Goal: Understand process/instructions: Learn how to perform a task or action

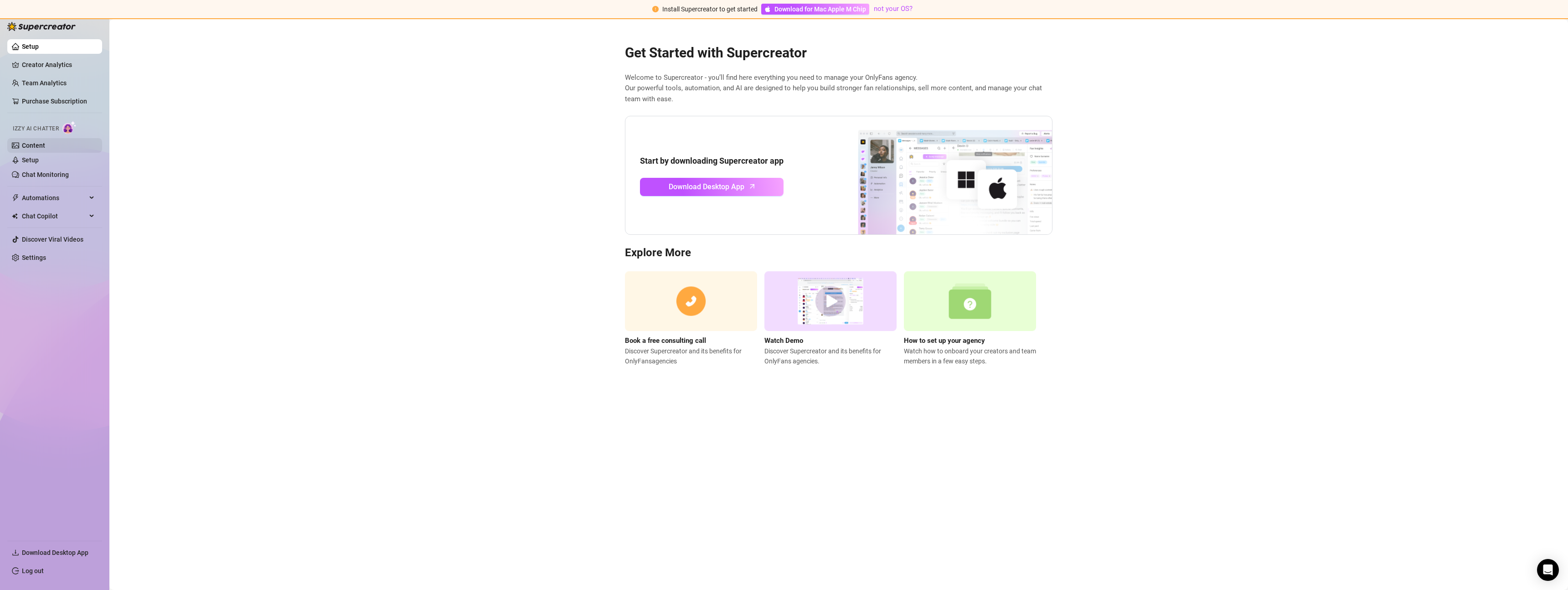
click at [37, 142] on link "Content" at bounding box center [33, 145] width 23 height 7
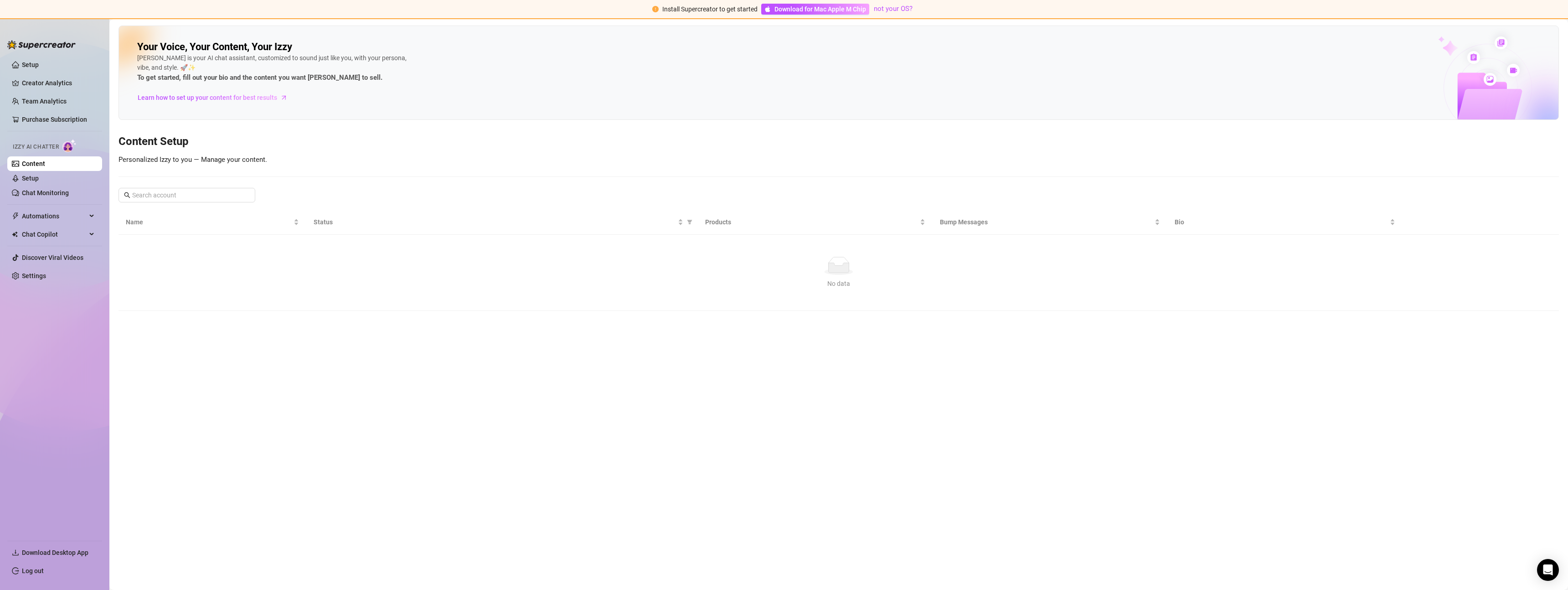
click at [42, 153] on div "Izzy AI Chatter" at bounding box center [53, 145] width 97 height 21
click at [24, 63] on link "Setup" at bounding box center [30, 65] width 17 height 7
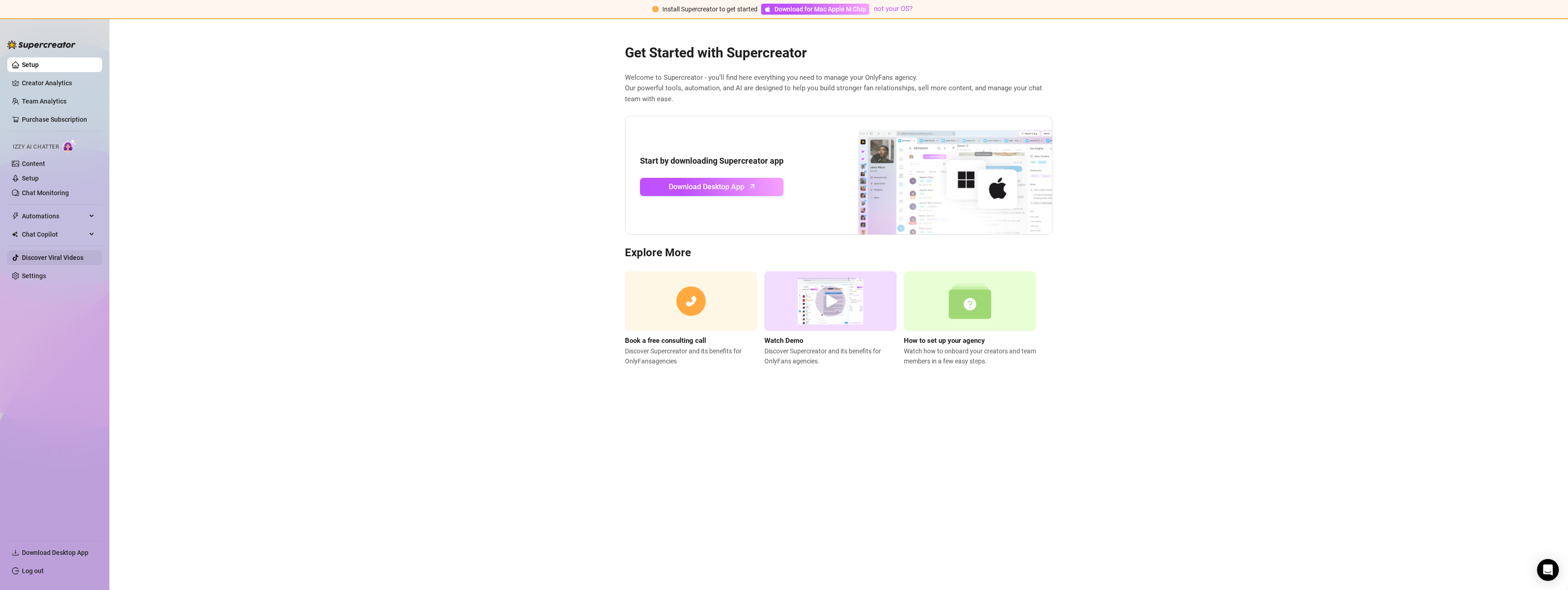
click at [70, 256] on link "Discover Viral Videos" at bounding box center [53, 257] width 61 height 7
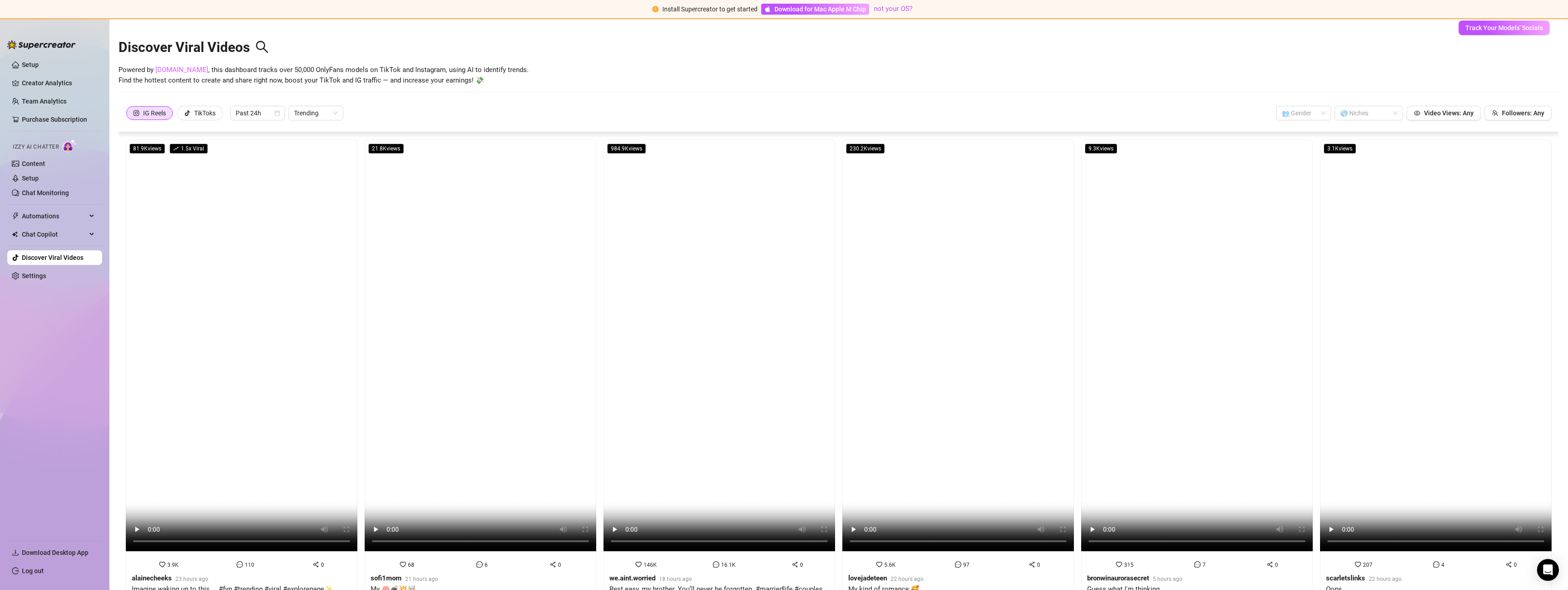
click at [168, 71] on link "[DOMAIN_NAME]" at bounding box center [181, 70] width 53 height 8
click at [45, 237] on span "Chat Copilot" at bounding box center [54, 235] width 65 height 15
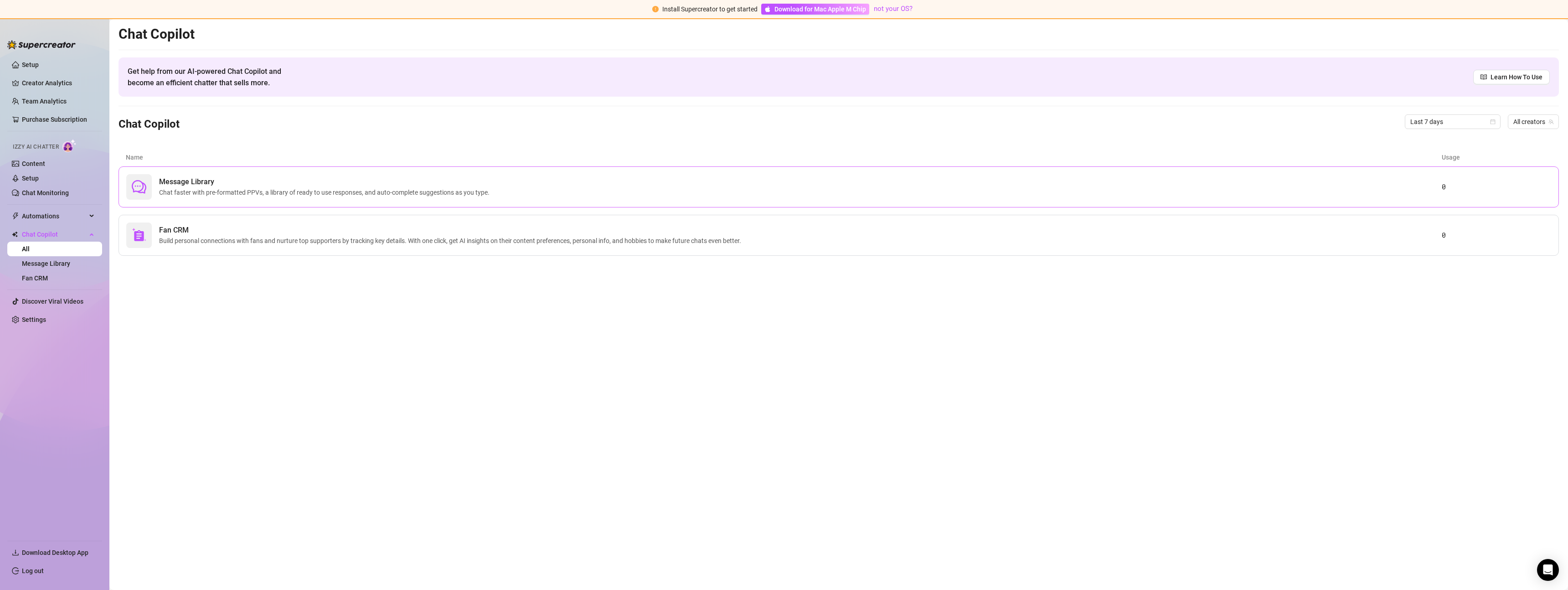
click at [205, 187] on span "Chat faster with pre-formatted PPVs, a library of ready to use responses, and a…" at bounding box center [326, 192] width 334 height 10
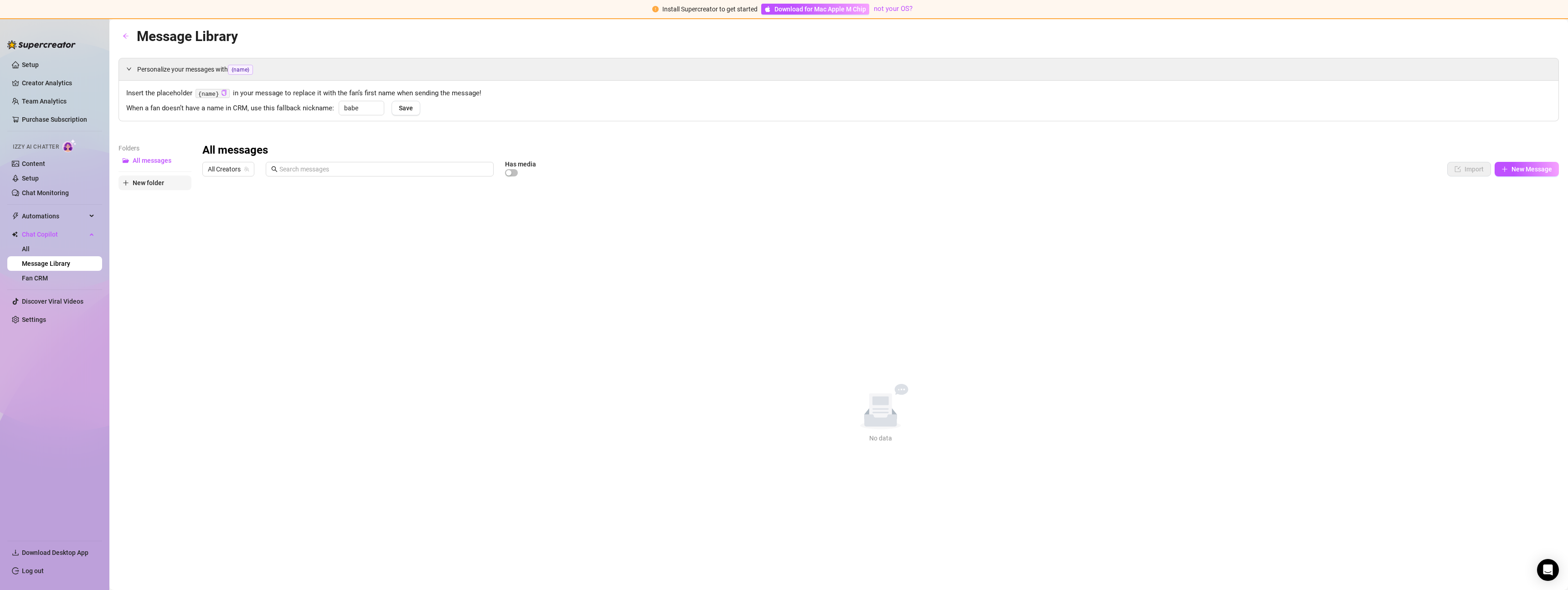
click at [135, 187] on button "New folder" at bounding box center [155, 183] width 73 height 15
click at [367, 111] on input "babe" at bounding box center [361, 108] width 45 height 15
click at [69, 189] on link "Chat Monitoring" at bounding box center [45, 193] width 47 height 7
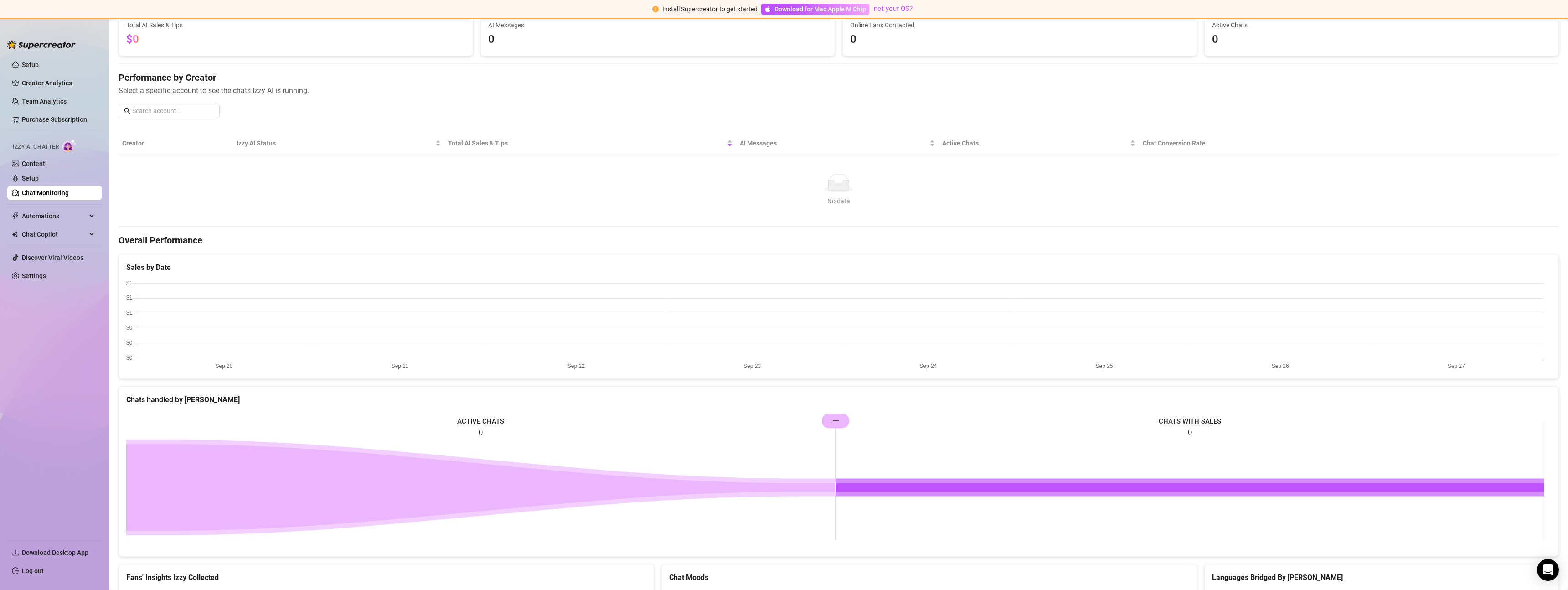
scroll to position [117, 0]
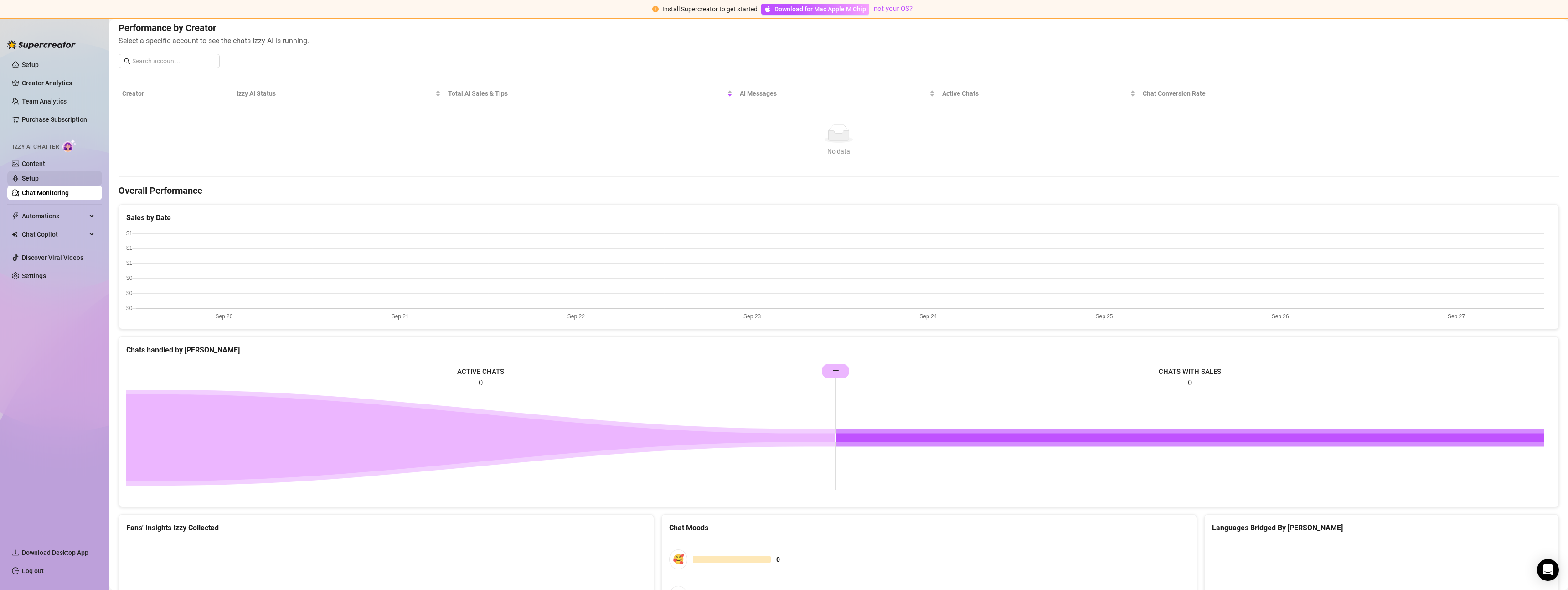
click at [39, 182] on link "Setup" at bounding box center [30, 178] width 17 height 7
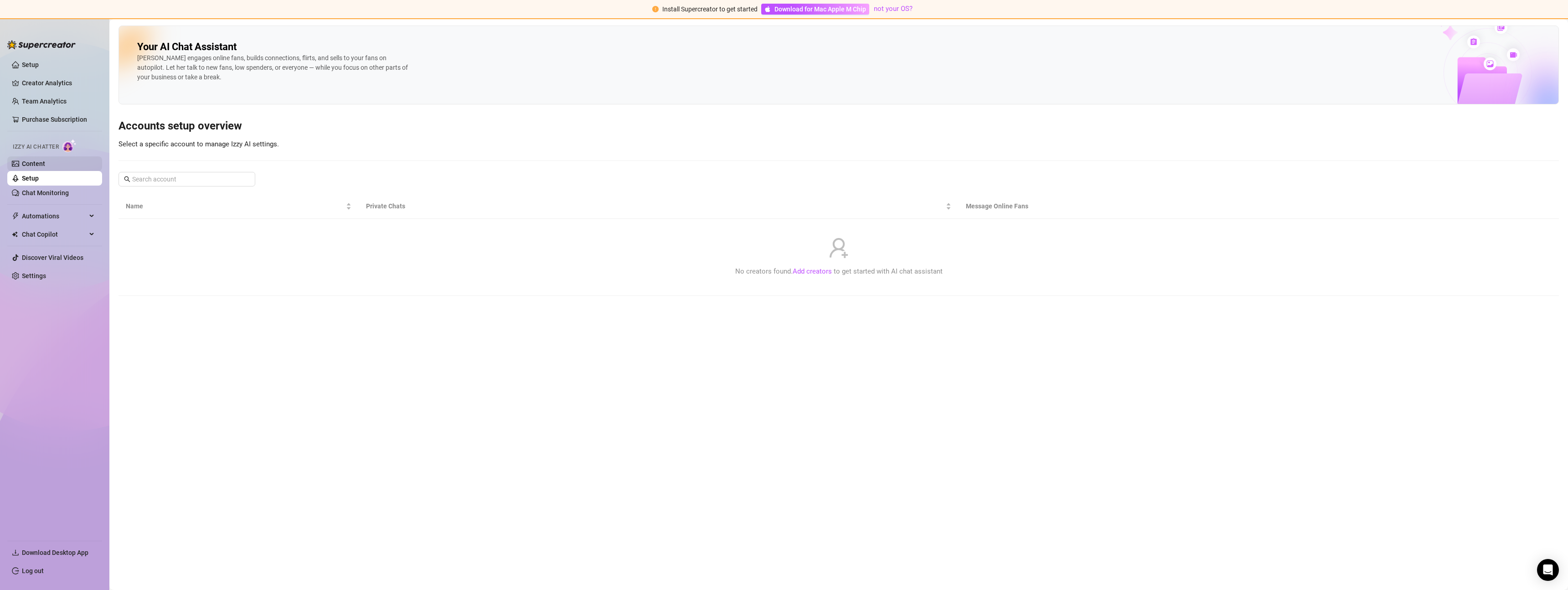
click at [32, 160] on link "Content" at bounding box center [33, 163] width 23 height 7
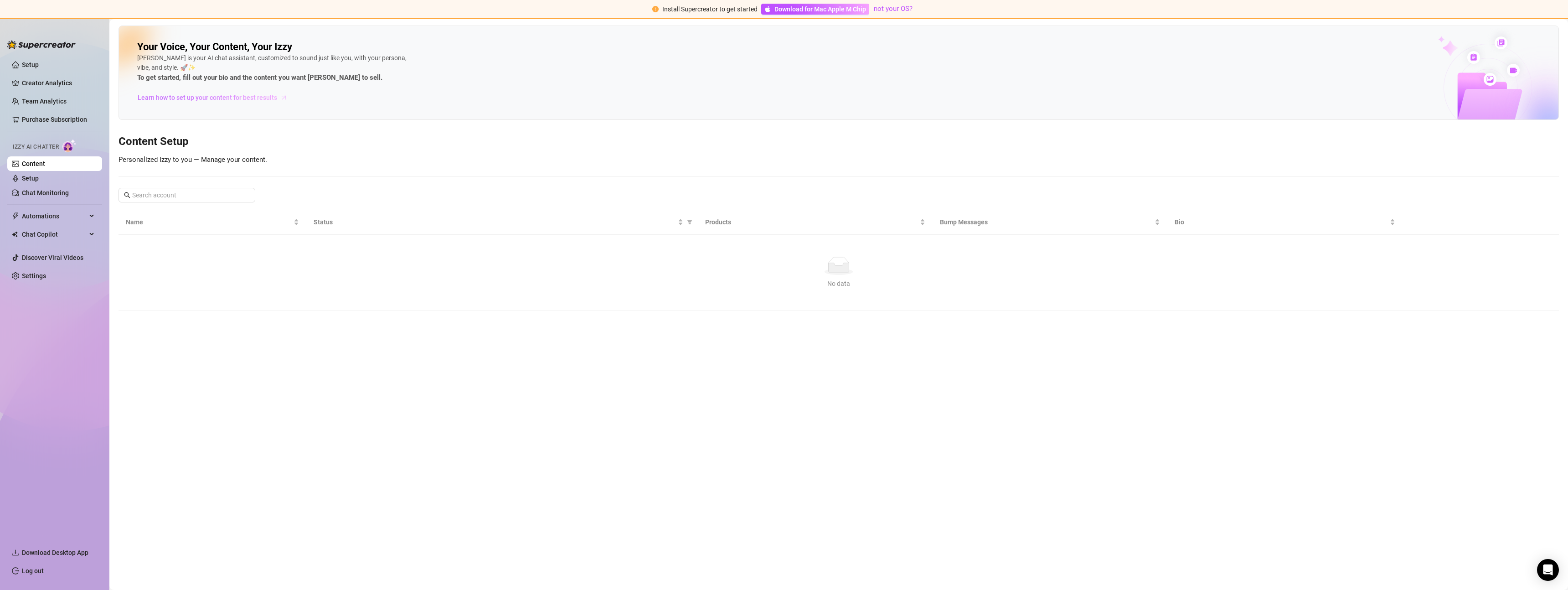
click at [147, 94] on span "Learn how to set up your content for best results" at bounding box center [207, 97] width 139 height 10
